Goal: Information Seeking & Learning: Learn about a topic

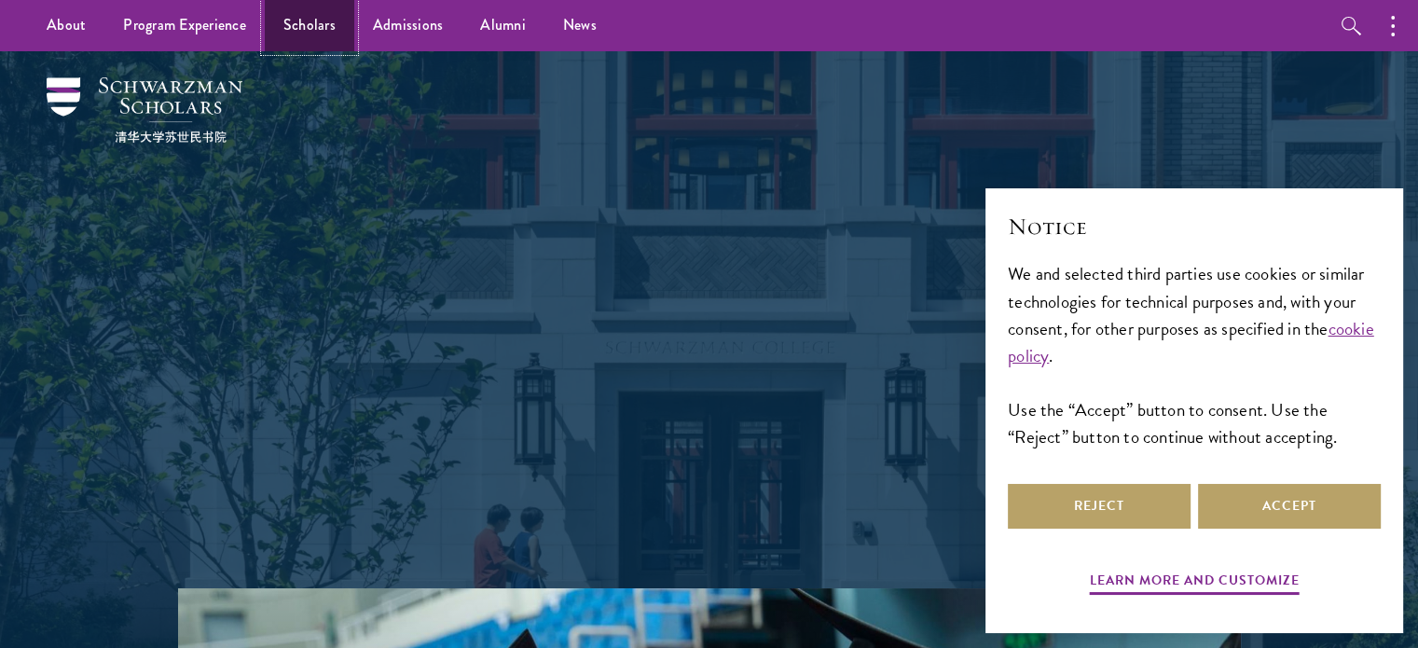
click at [292, 33] on link "Scholars" at bounding box center [309, 25] width 89 height 51
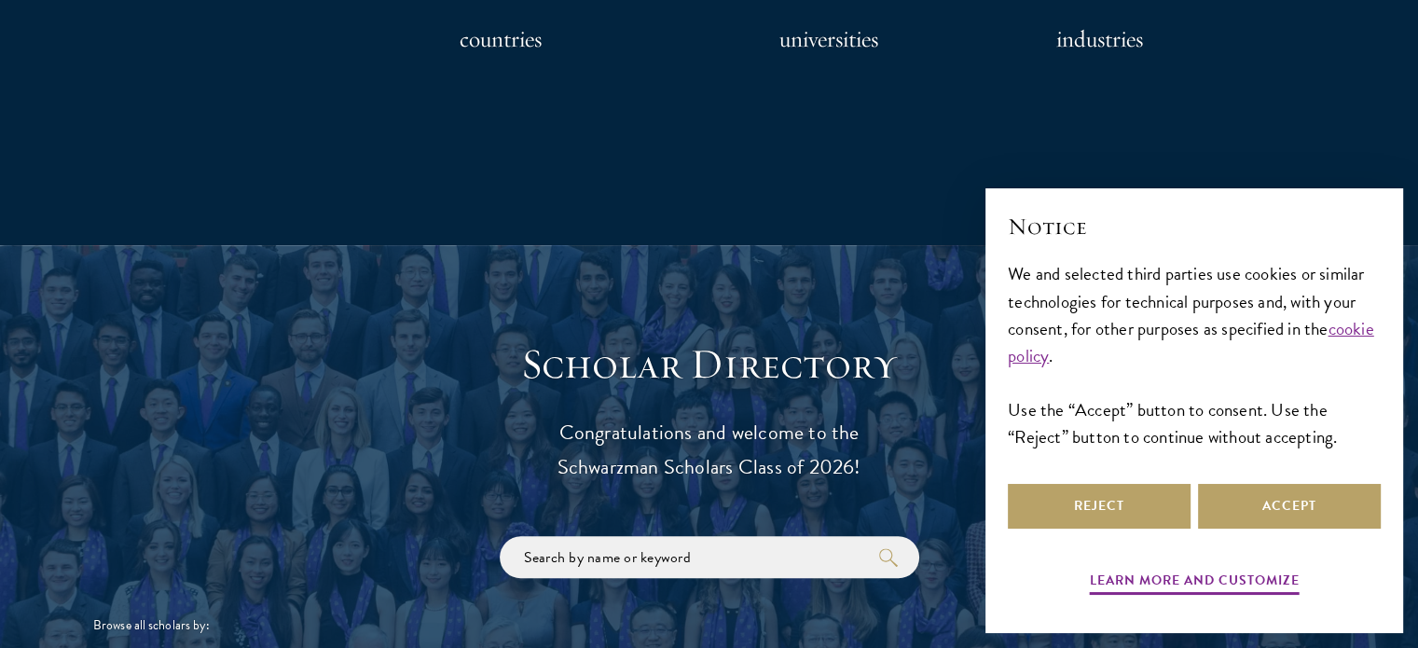
scroll to position [1747, 0]
click at [515, 39] on h3 "countries" at bounding box center [501, 39] width 82 height 37
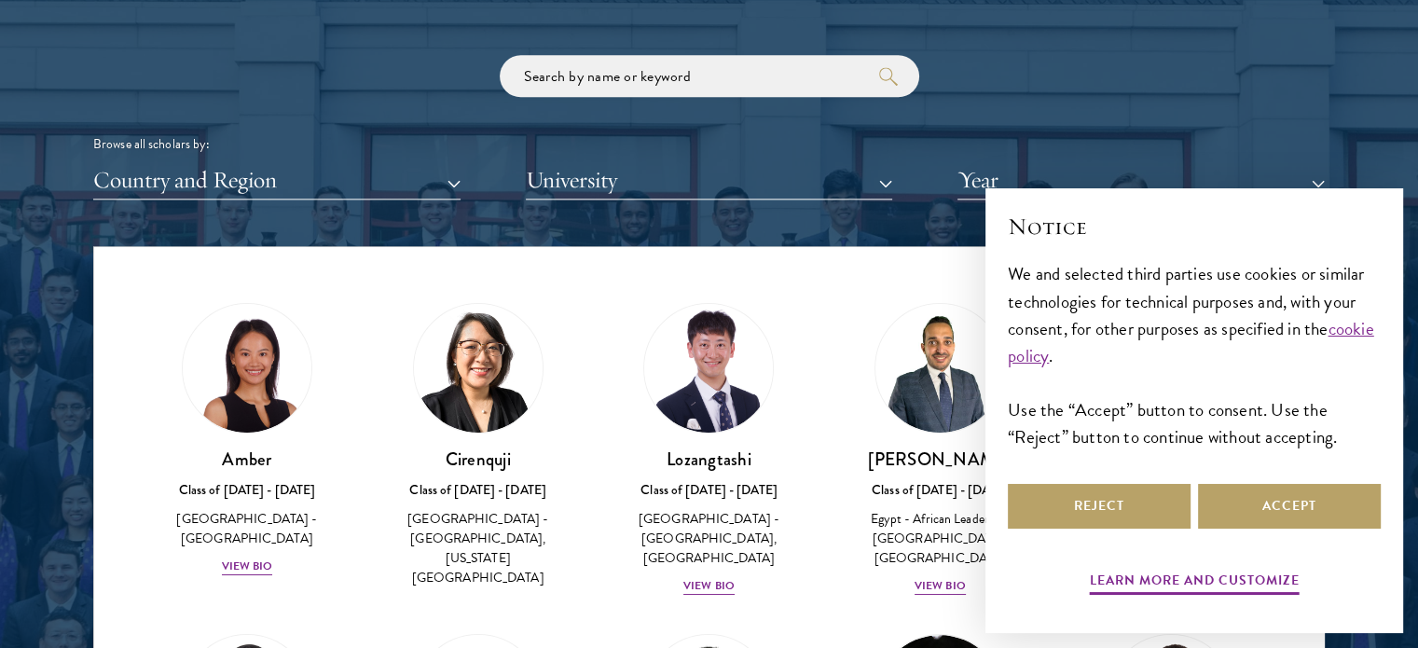
scroll to position [2228, 0]
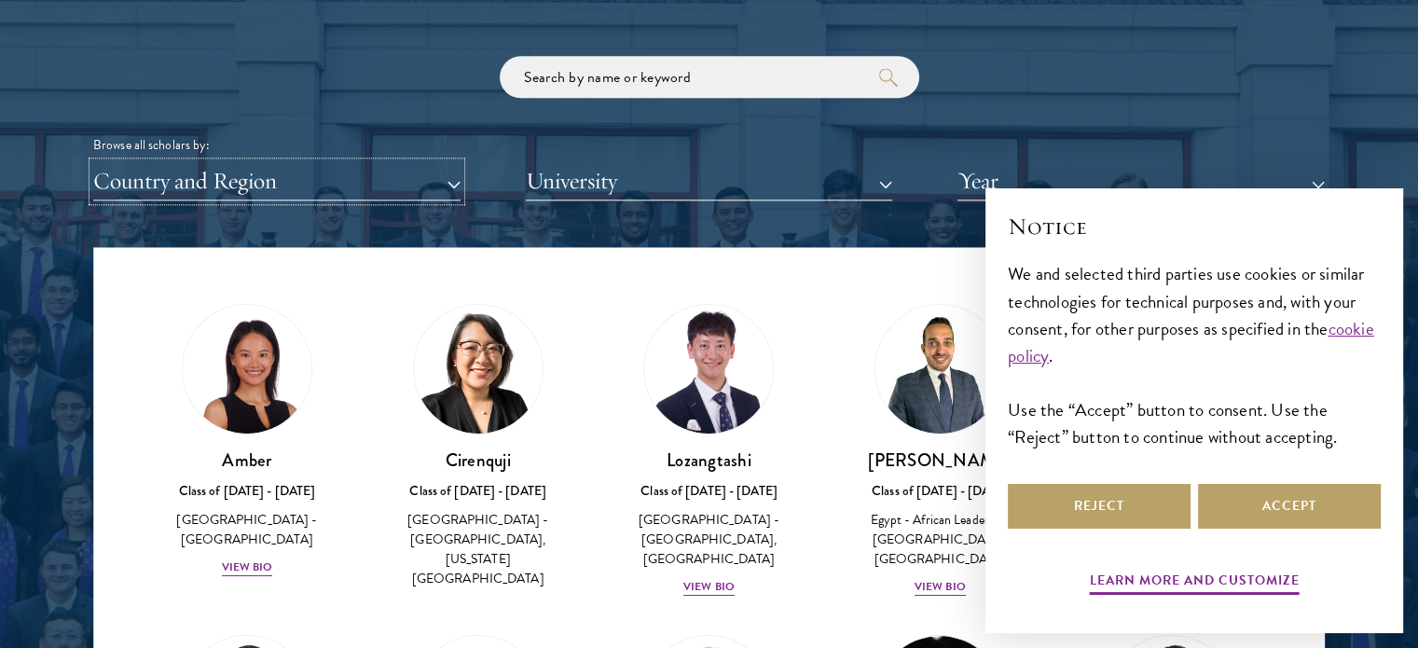
click at [443, 181] on button "Country and Region" at bounding box center [276, 181] width 367 height 38
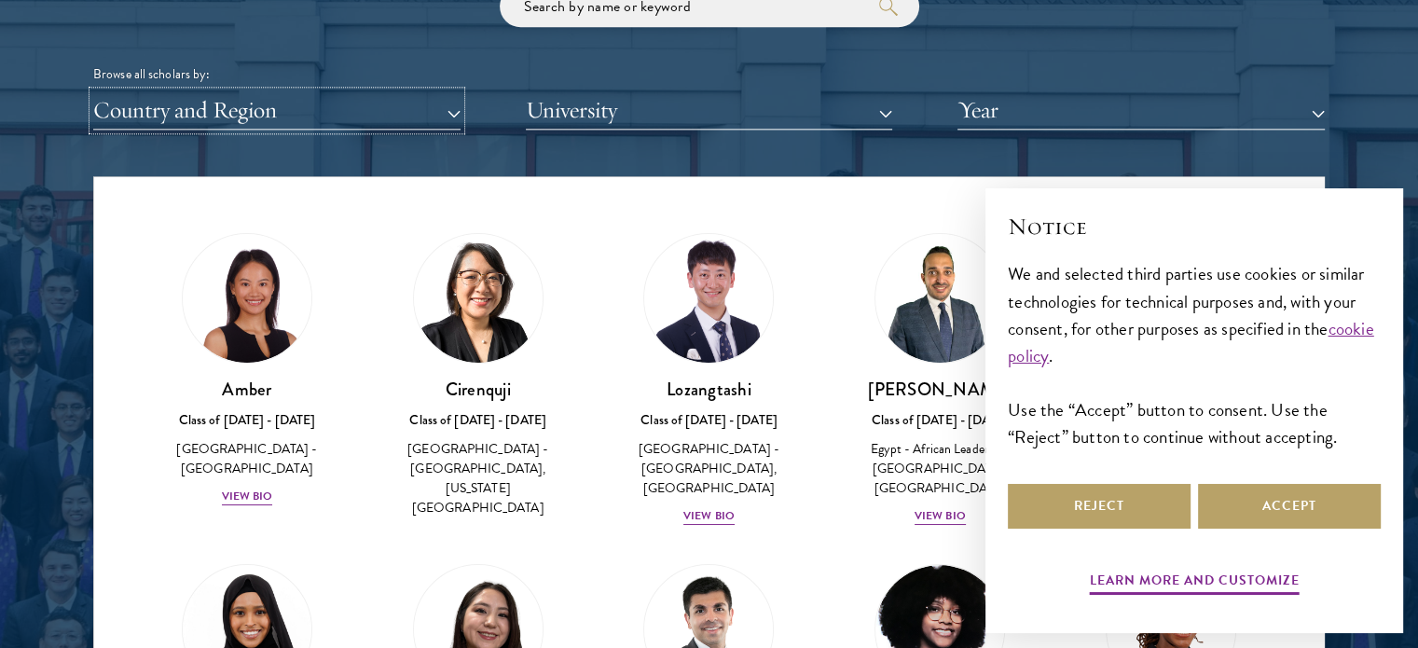
scroll to position [2325, 0]
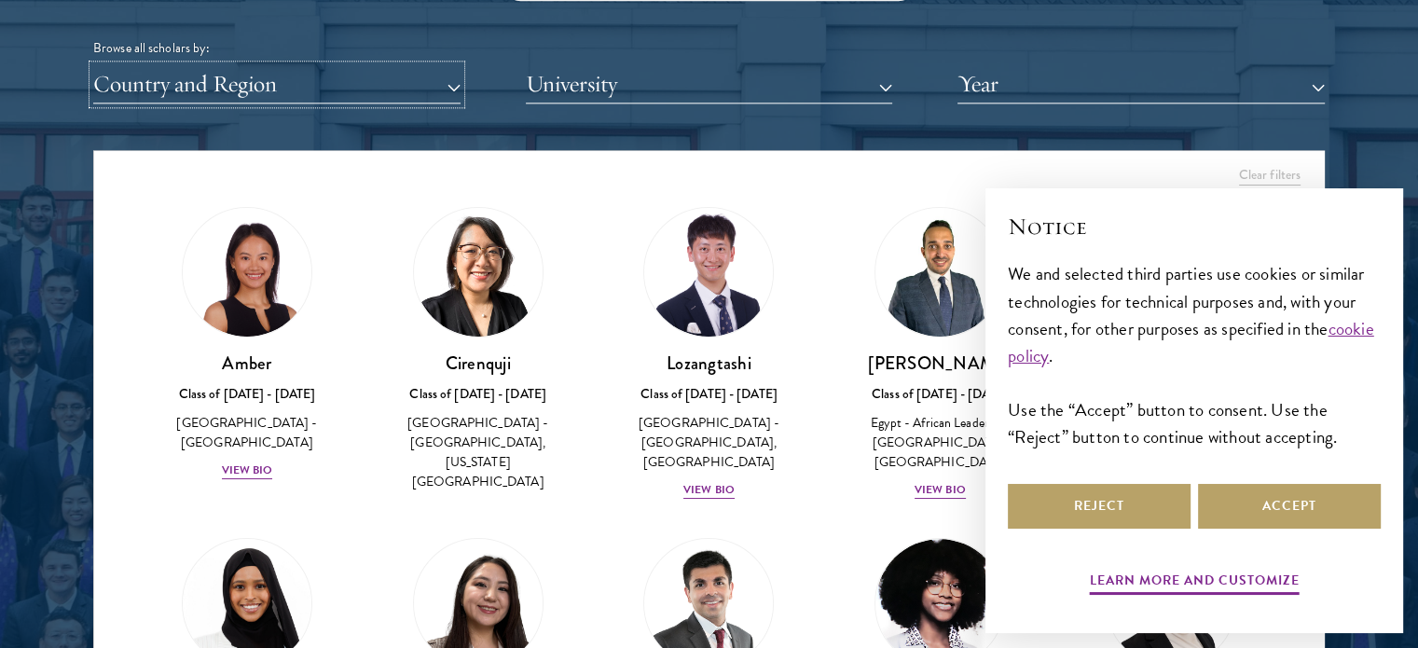
click at [453, 88] on button "Country and Region" at bounding box center [276, 84] width 367 height 38
click at [283, 87] on button "Country and Region" at bounding box center [276, 84] width 367 height 38
click at [795, 78] on button "University" at bounding box center [709, 84] width 367 height 38
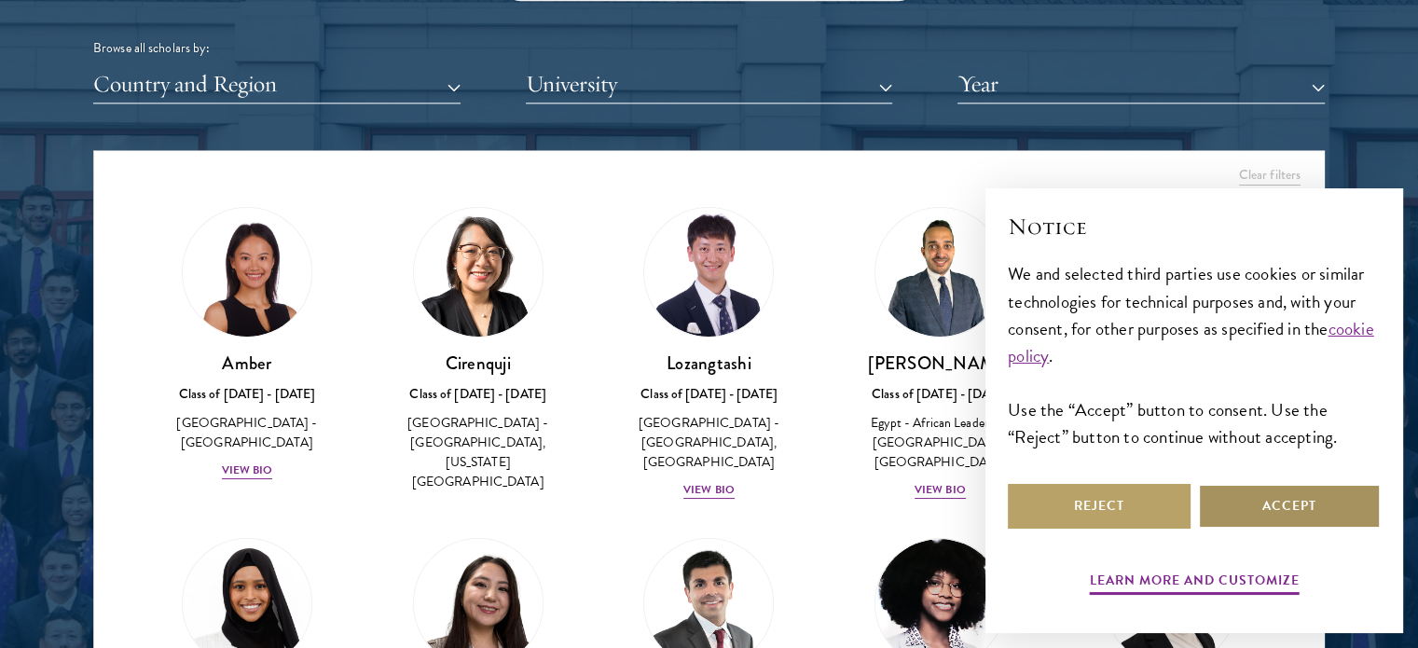
click at [1283, 516] on button "Accept" at bounding box center [1289, 506] width 183 height 45
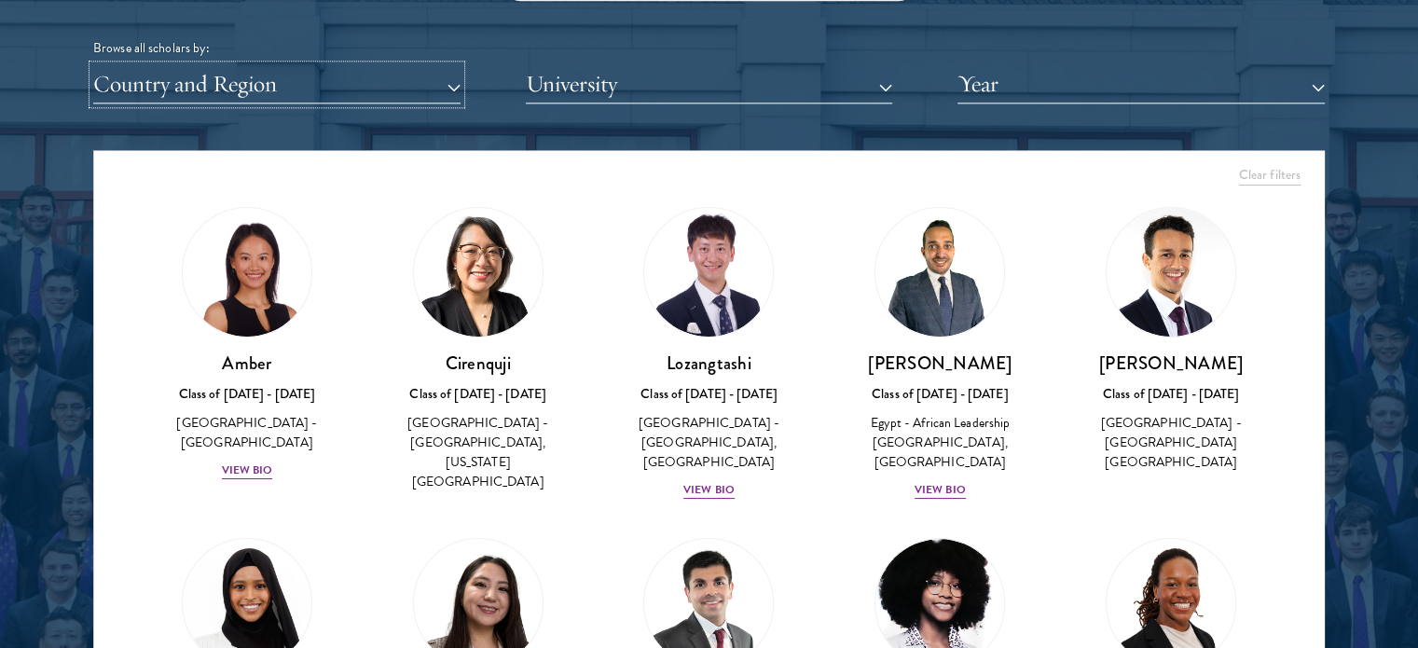
click at [426, 81] on button "Country and Region" at bounding box center [276, 84] width 367 height 38
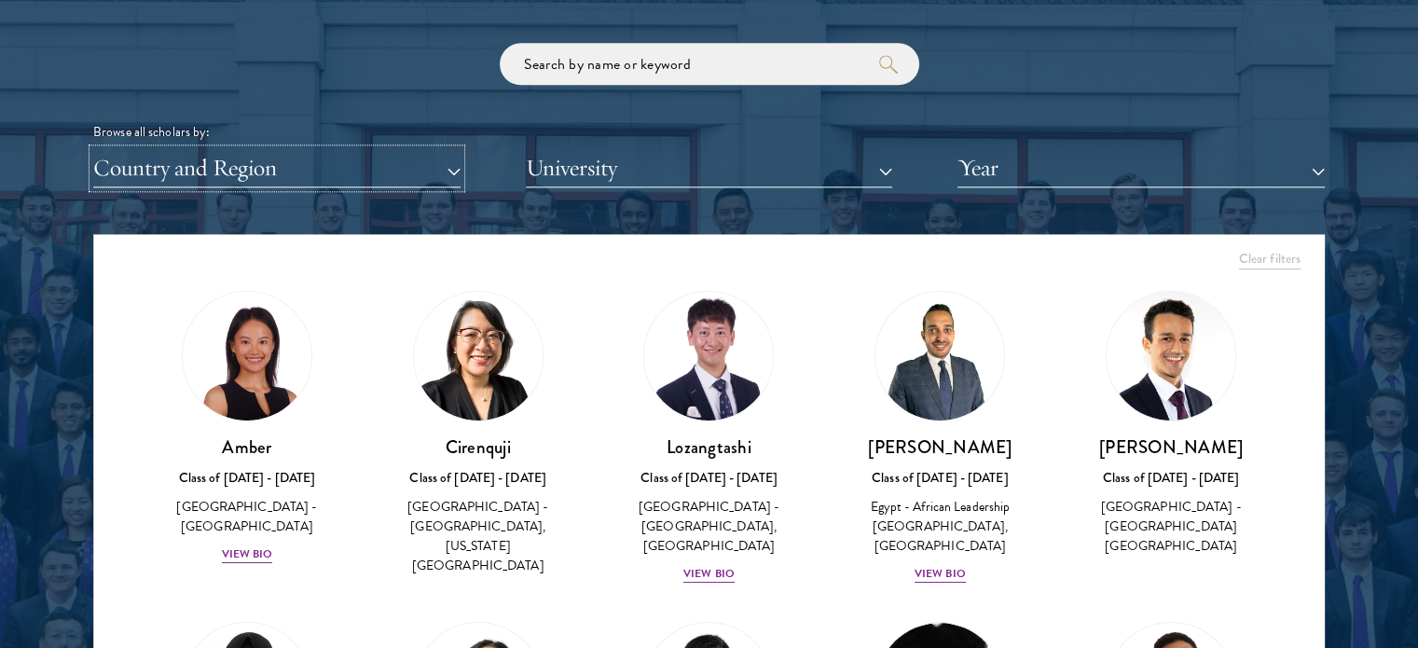
scroll to position [2239, 0]
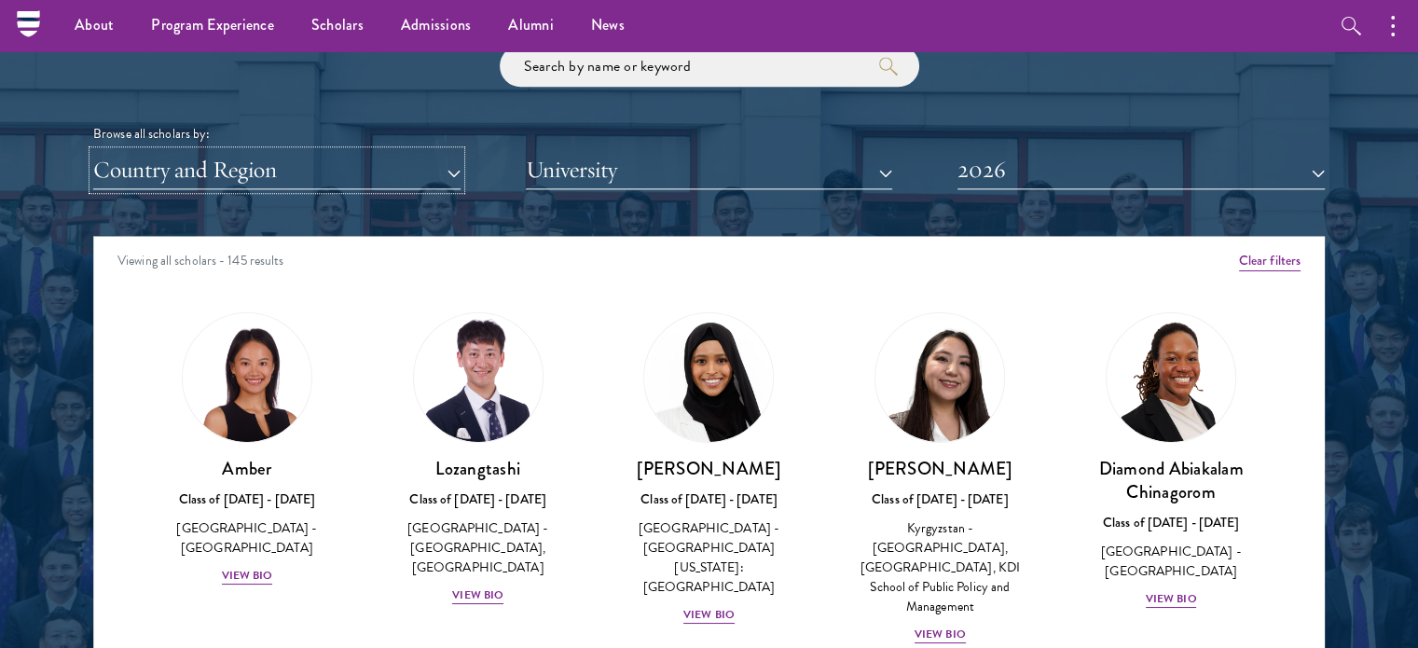
click at [455, 167] on button "Country and Region" at bounding box center [276, 170] width 367 height 38
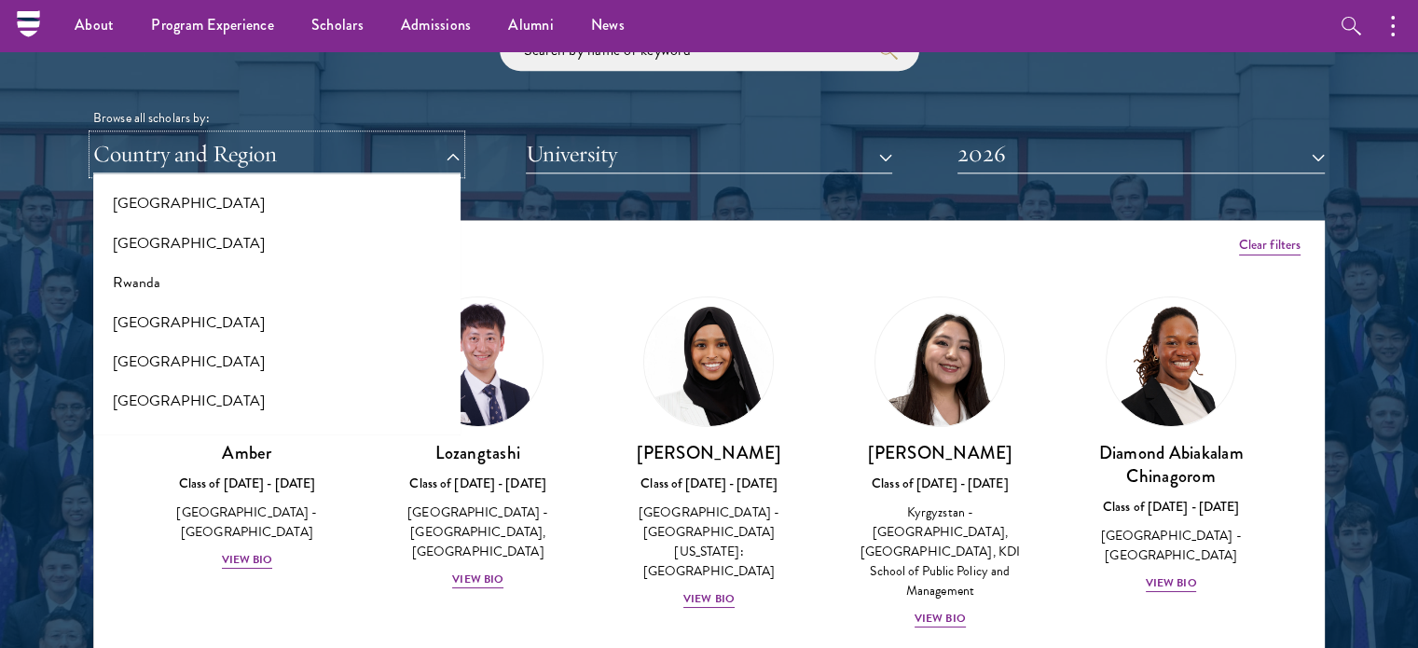
scroll to position [2967, 0]
click at [171, 236] on button "[GEOGRAPHIC_DATA]" at bounding box center [277, 244] width 356 height 39
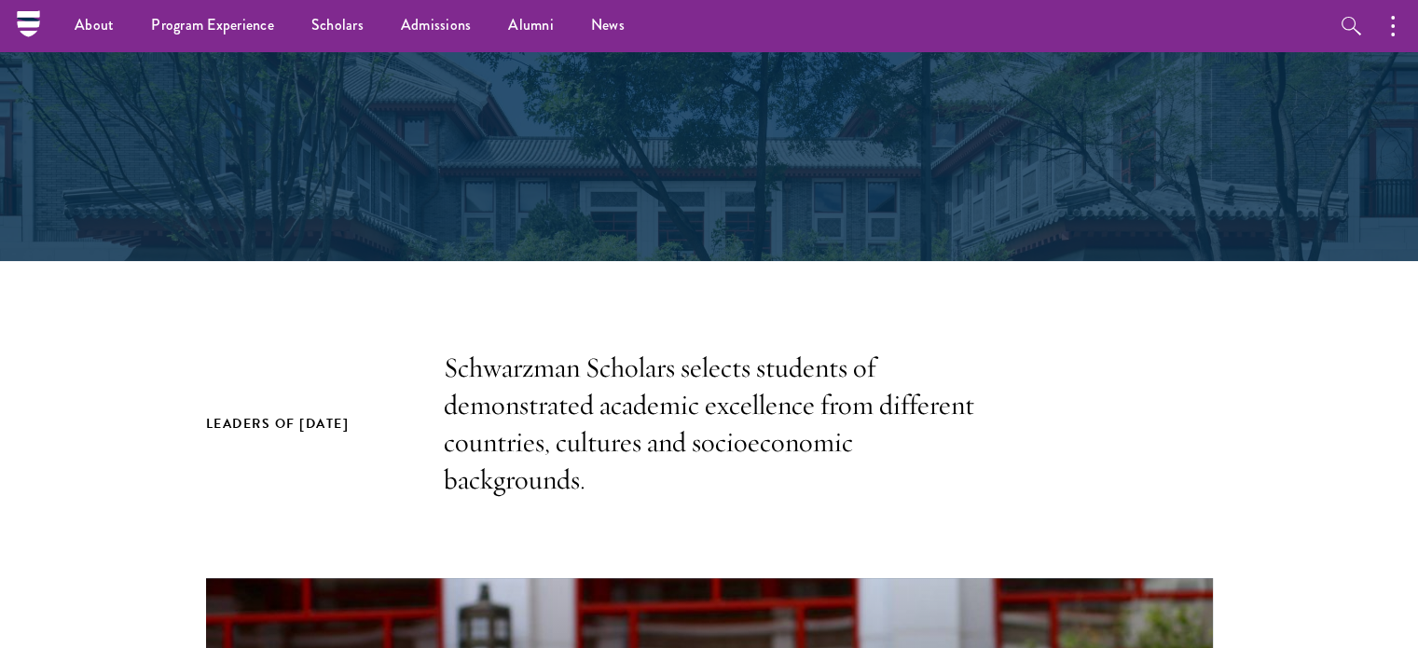
scroll to position [307, 0]
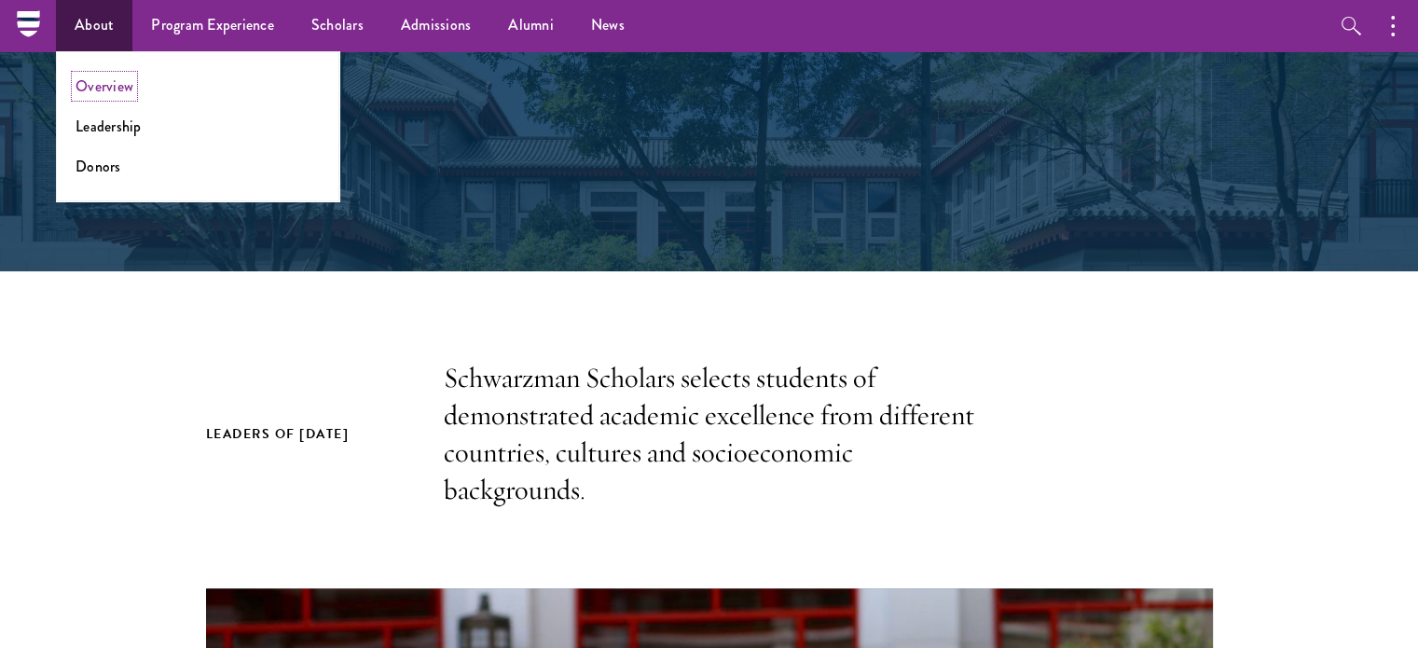
click at [126, 85] on link "Overview" at bounding box center [105, 86] width 58 height 21
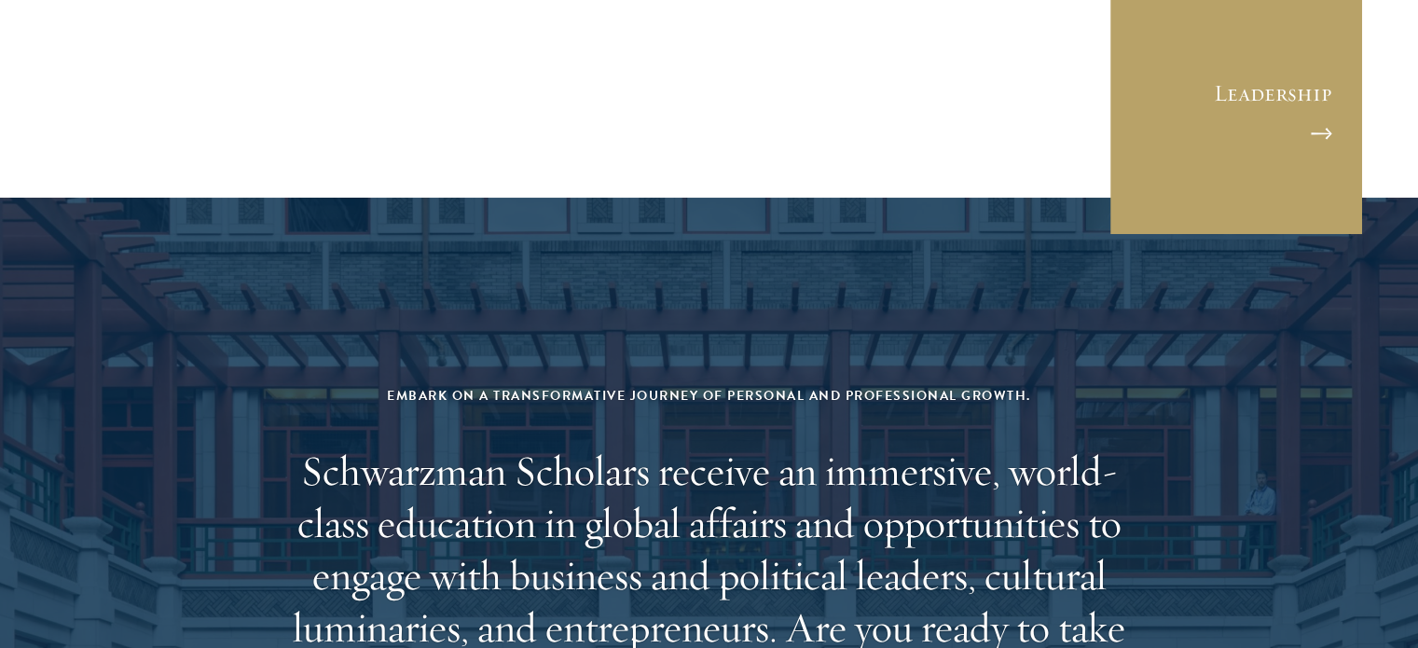
scroll to position [7516, 0]
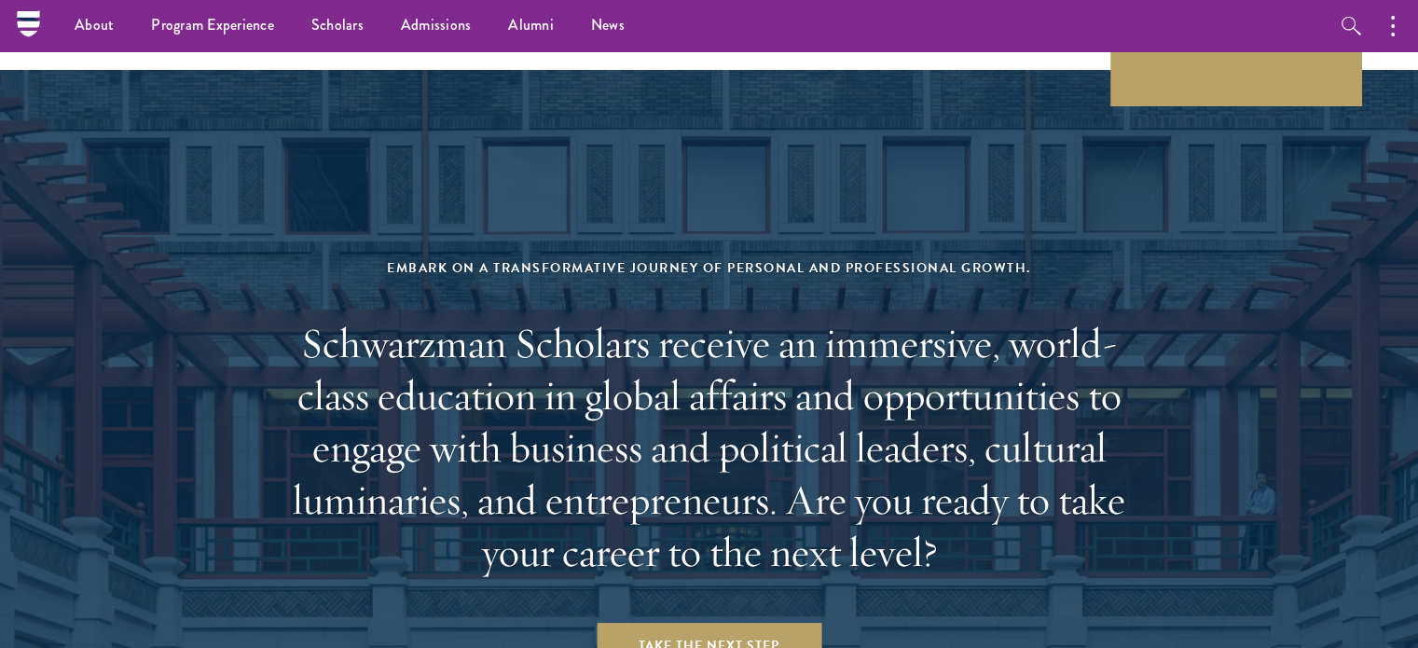
click at [981, 317] on h2 "Schwarzman Scholars receive an immersive, world-class education in global affai…" at bounding box center [709, 447] width 867 height 261
